Goal: Obtain resource: Obtain resource

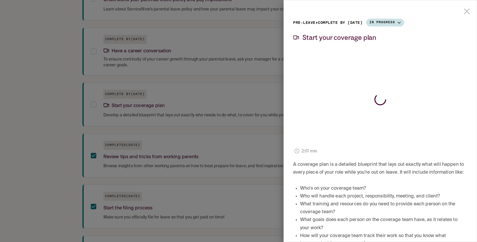
scroll to position [269, 0]
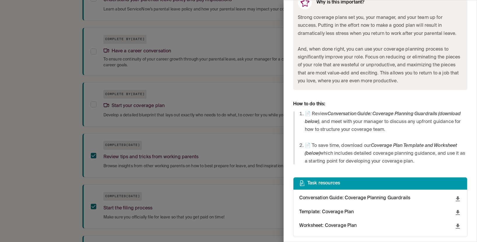
click at [342, 114] on em "Conversation Guide: Coverage Planning Guardrails (download below)" at bounding box center [383, 118] width 156 height 13
click at [227, 68] on div at bounding box center [238, 121] width 477 height 242
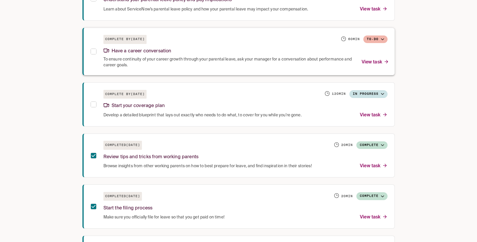
click at [381, 42] on button "To-do" at bounding box center [375, 40] width 24 height 8
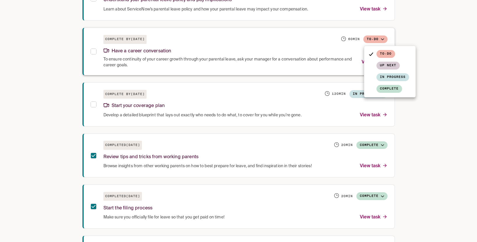
click at [381, 42] on div at bounding box center [238, 121] width 477 height 242
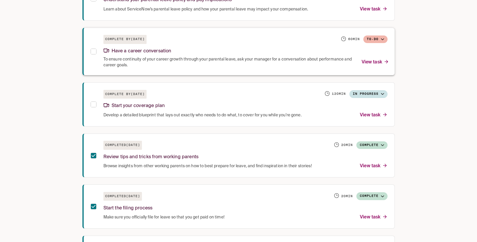
click at [373, 61] on p "View task" at bounding box center [375, 63] width 27 height 8
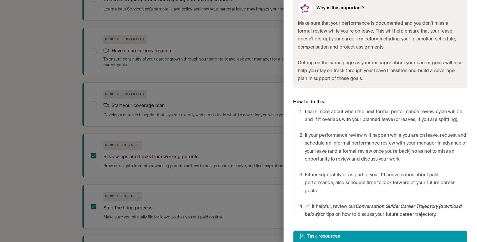
scroll to position [281, 0]
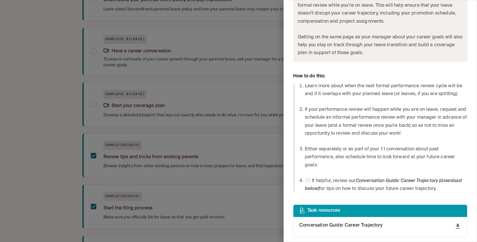
click at [406, 115] on li "If your performance review will happen while you are on leave, request and sche…" at bounding box center [386, 122] width 163 height 32
click at [390, 179] on em "Conversation Guide: Career Trajectory (download below)" at bounding box center [383, 185] width 157 height 13
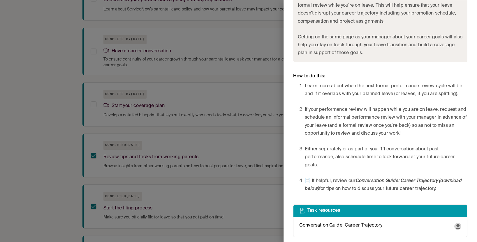
click at [456, 226] on icon "download" at bounding box center [457, 226] width 7 height 7
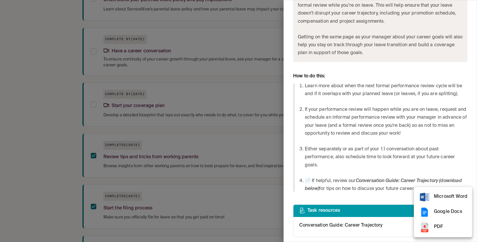
click at [446, 199] on span "Microsoft Word" at bounding box center [451, 197] width 34 height 8
click at [343, 124] on div at bounding box center [238, 121] width 477 height 242
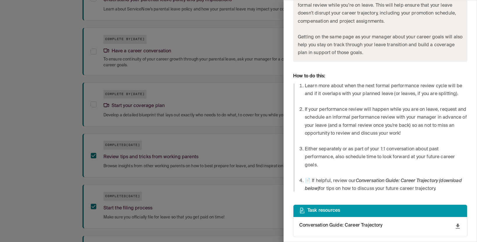
click at [22, 165] on div at bounding box center [238, 121] width 477 height 242
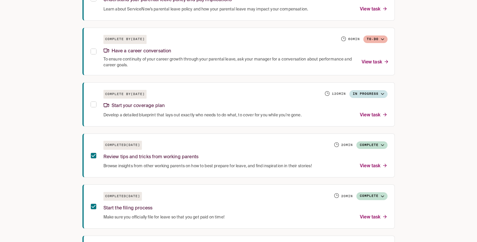
click at [13, 141] on div "Checklist Leave Resources Pay & Policy Benefits & Perks Parenting Resources [PE…" at bounding box center [238, 40] width 477 height 812
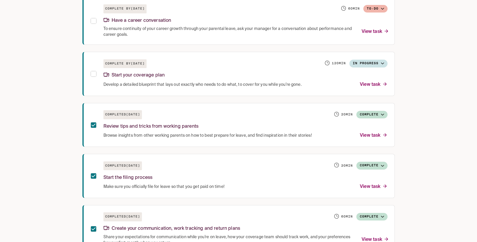
scroll to position [453, 0]
